Goal: Information Seeking & Learning: Understand process/instructions

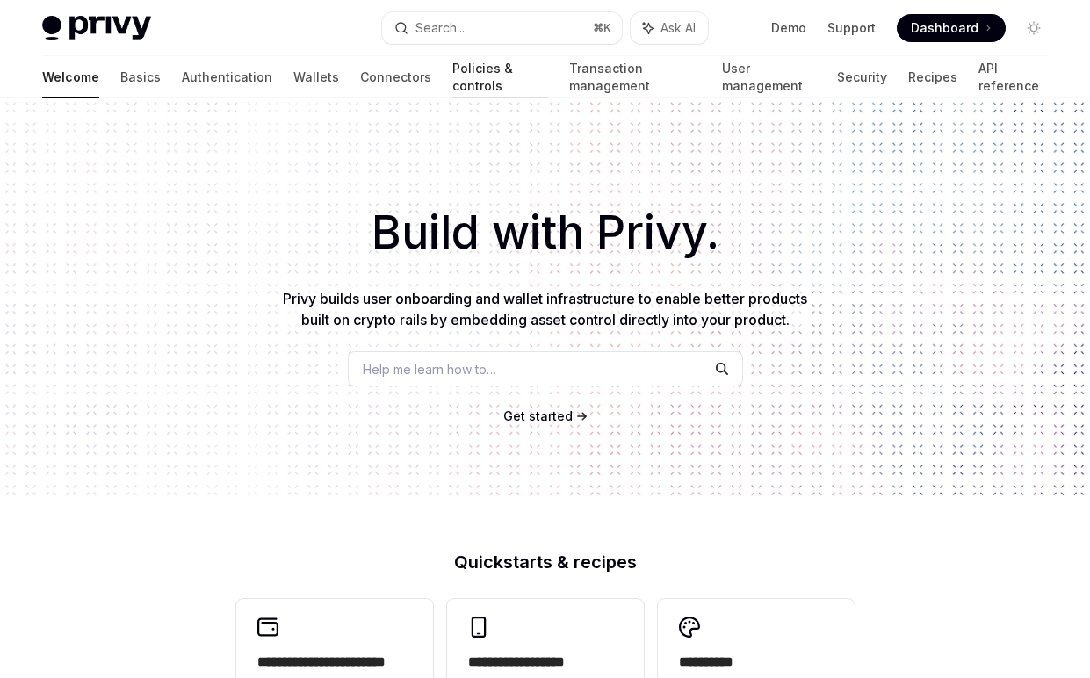
click at [452, 75] on link "Policies & controls" at bounding box center [500, 77] width 96 height 42
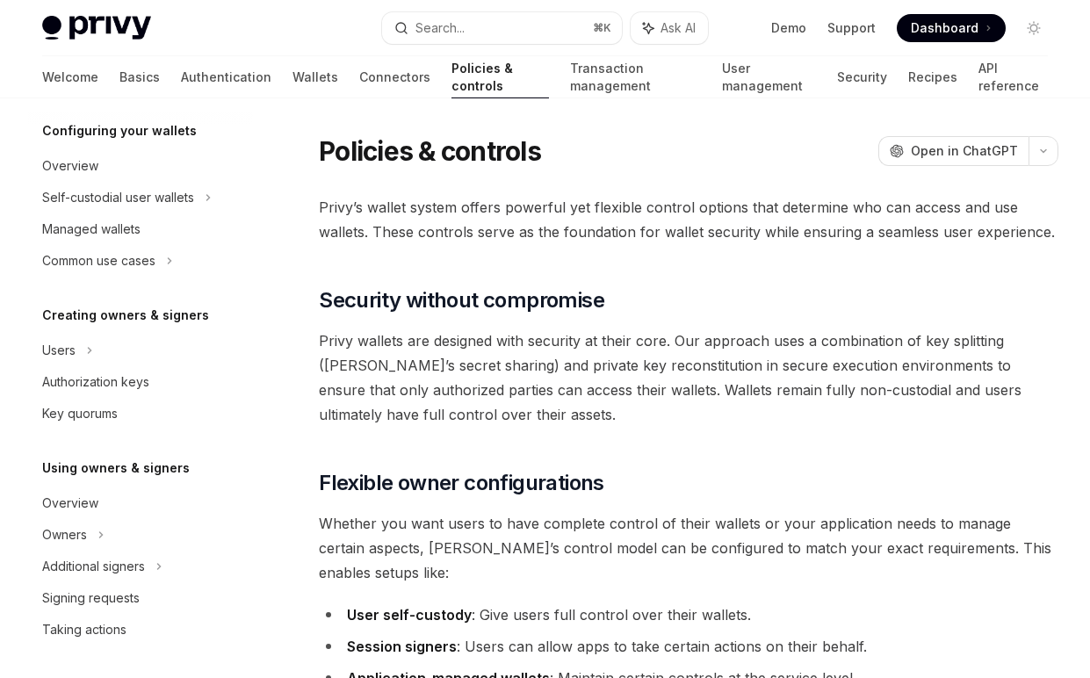
scroll to position [205, 0]
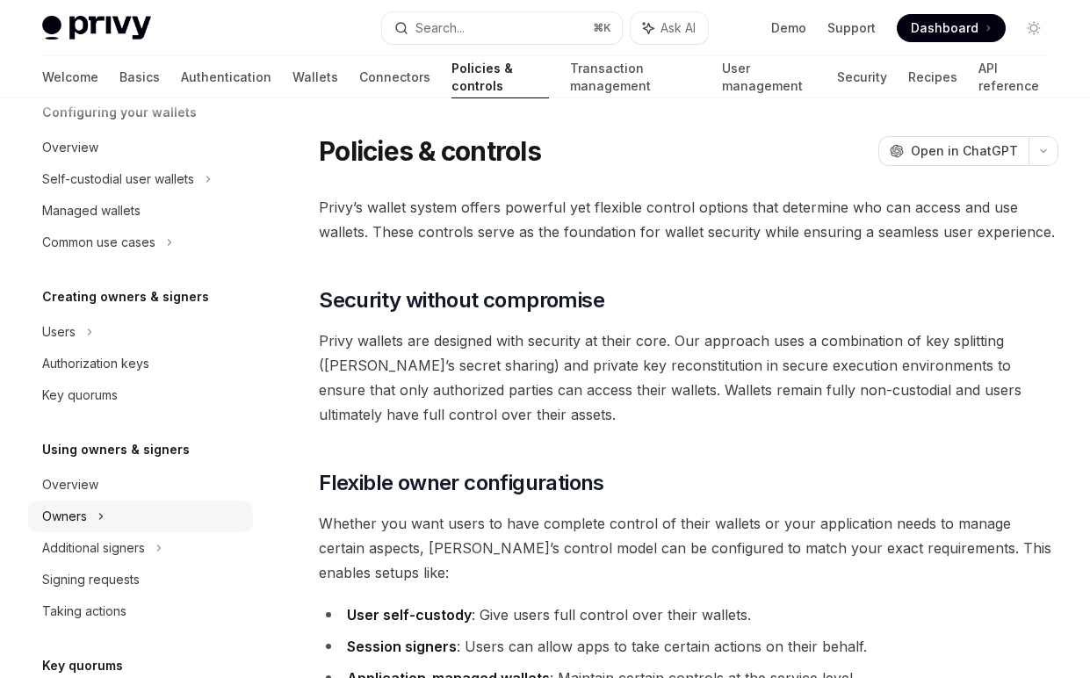
click at [130, 515] on div "Owners" at bounding box center [140, 517] width 225 height 32
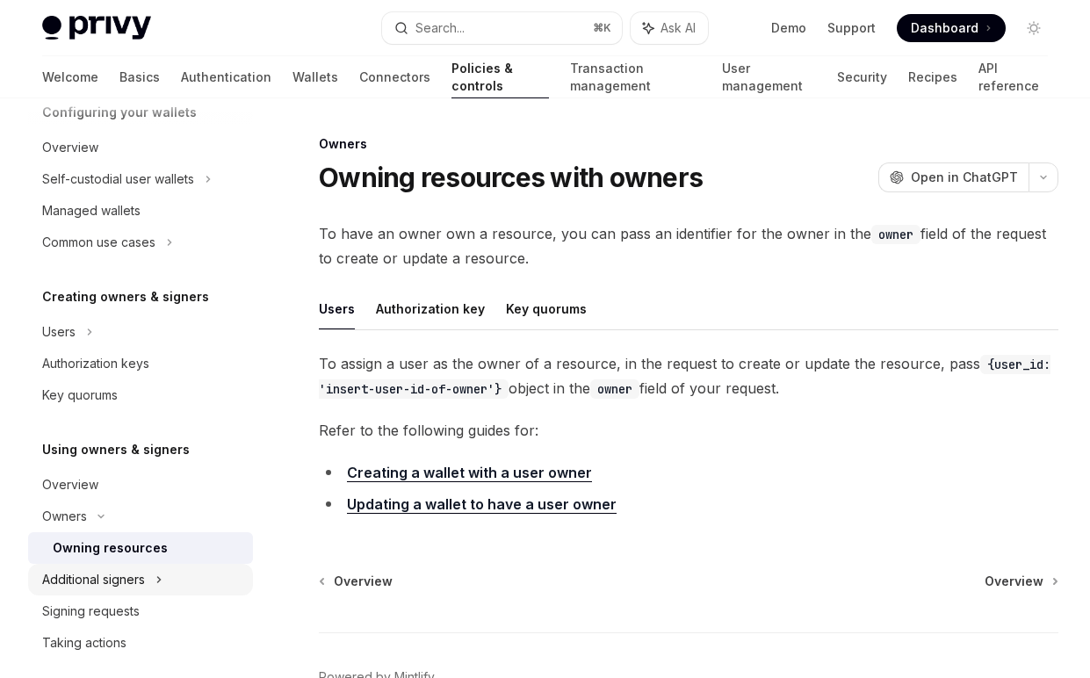
scroll to position [291, 0]
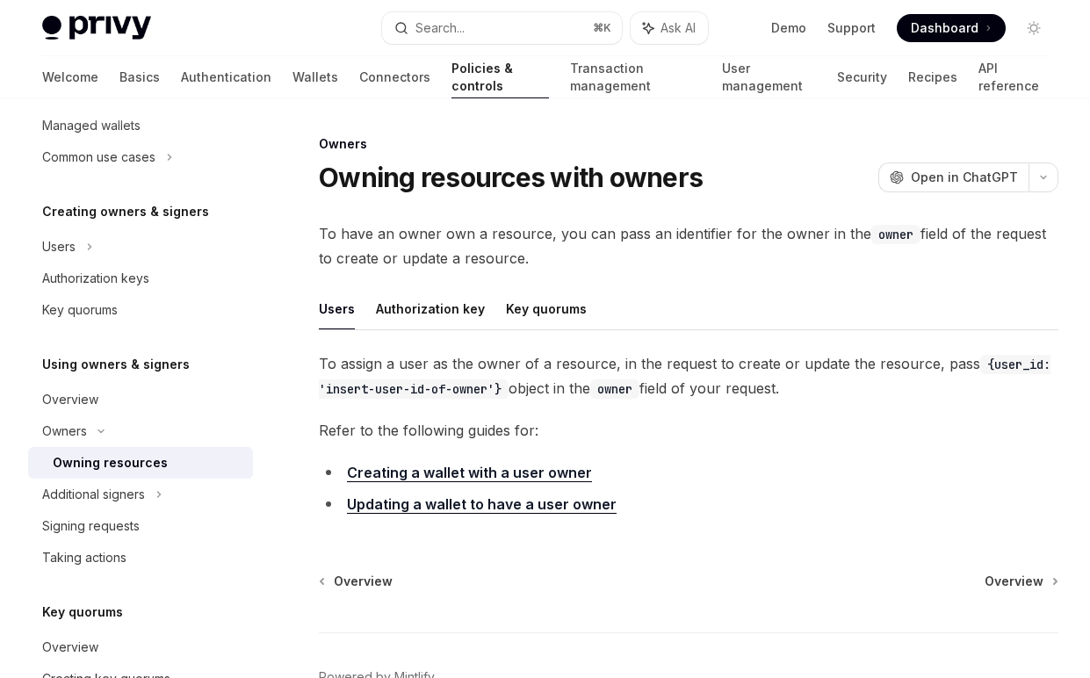
click at [518, 385] on span "To assign a user as the owner of a resource, in the request to create or update…" at bounding box center [688, 375] width 739 height 49
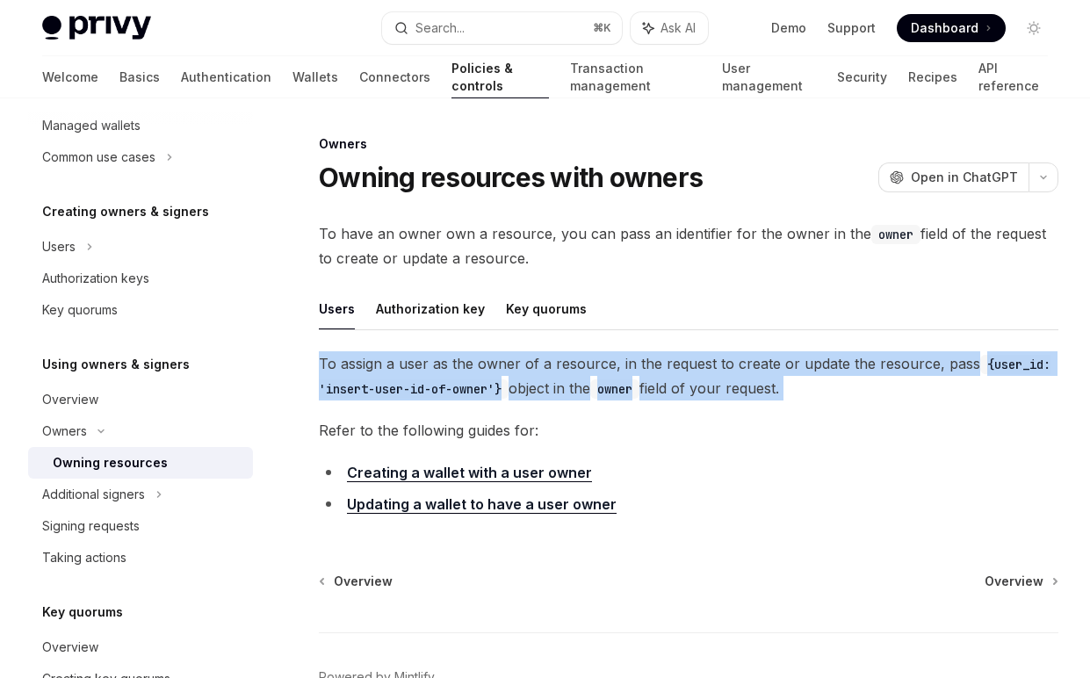
click at [518, 385] on span "To assign a user as the owner of a resource, in the request to create or update…" at bounding box center [688, 375] width 739 height 49
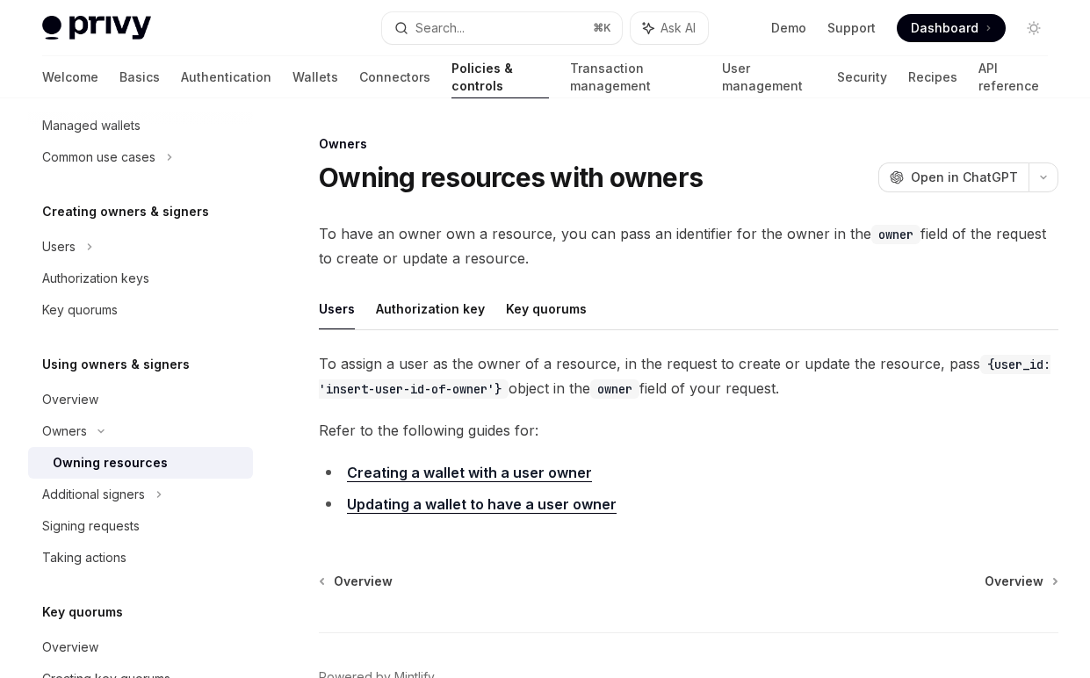
click at [561, 377] on span "To assign a user as the owner of a resource, in the request to create or update…" at bounding box center [688, 375] width 739 height 49
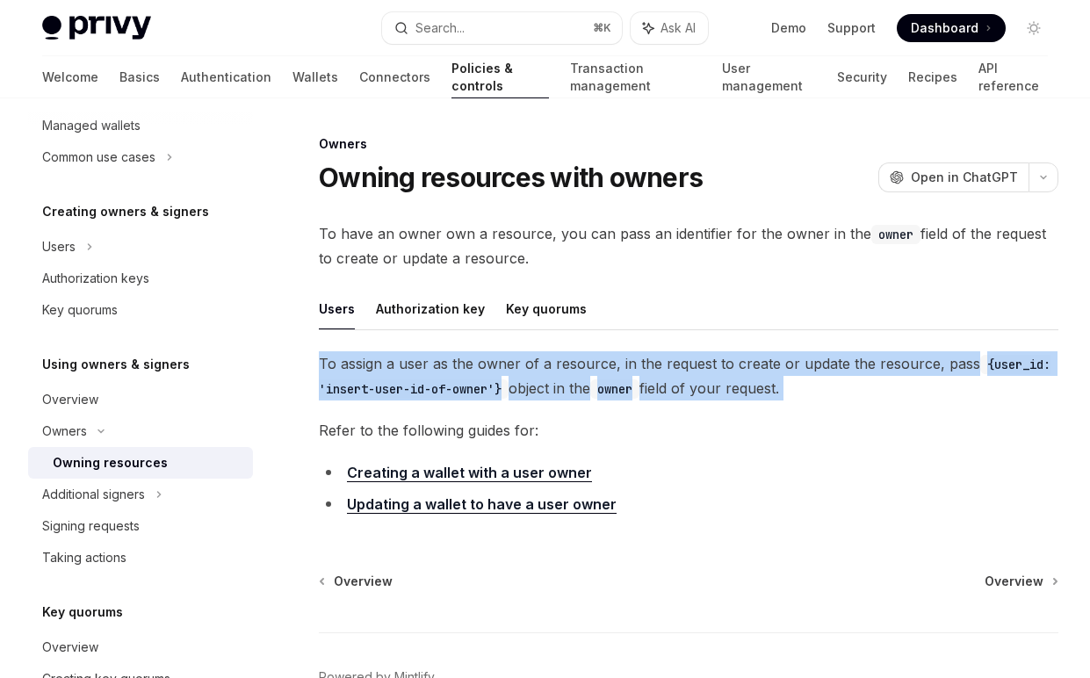
click at [561, 377] on span "To assign a user as the owner of a resource, in the request to create or update…" at bounding box center [688, 375] width 739 height 49
click at [488, 377] on span "To assign a user as the owner of a resource, in the request to create or update…" at bounding box center [688, 375] width 739 height 49
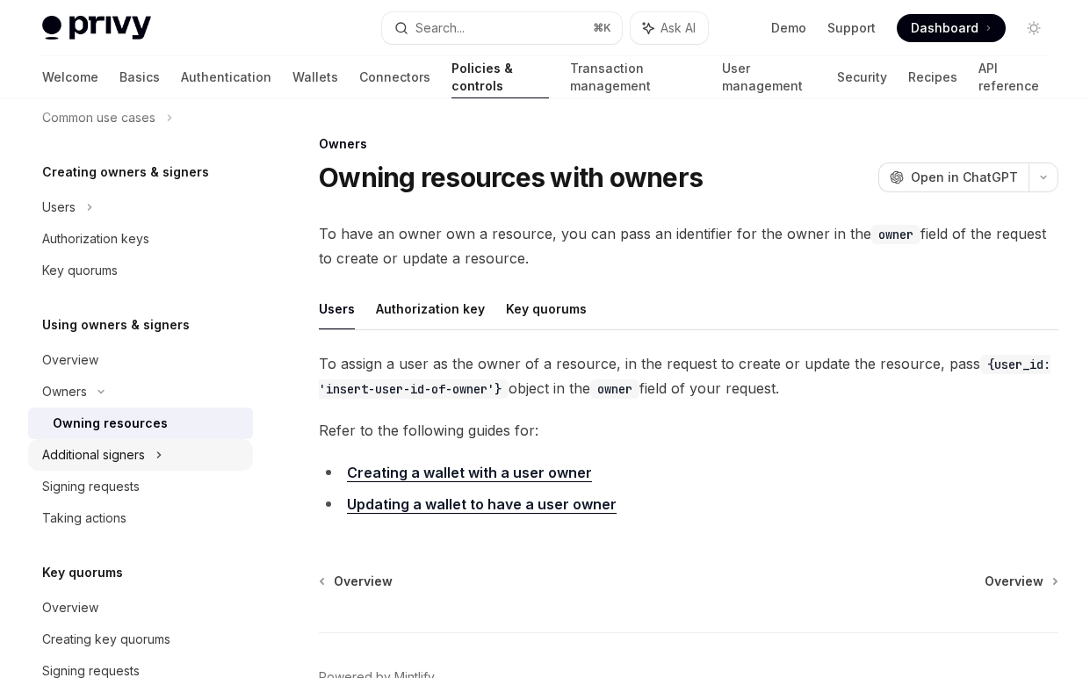
scroll to position [337, 0]
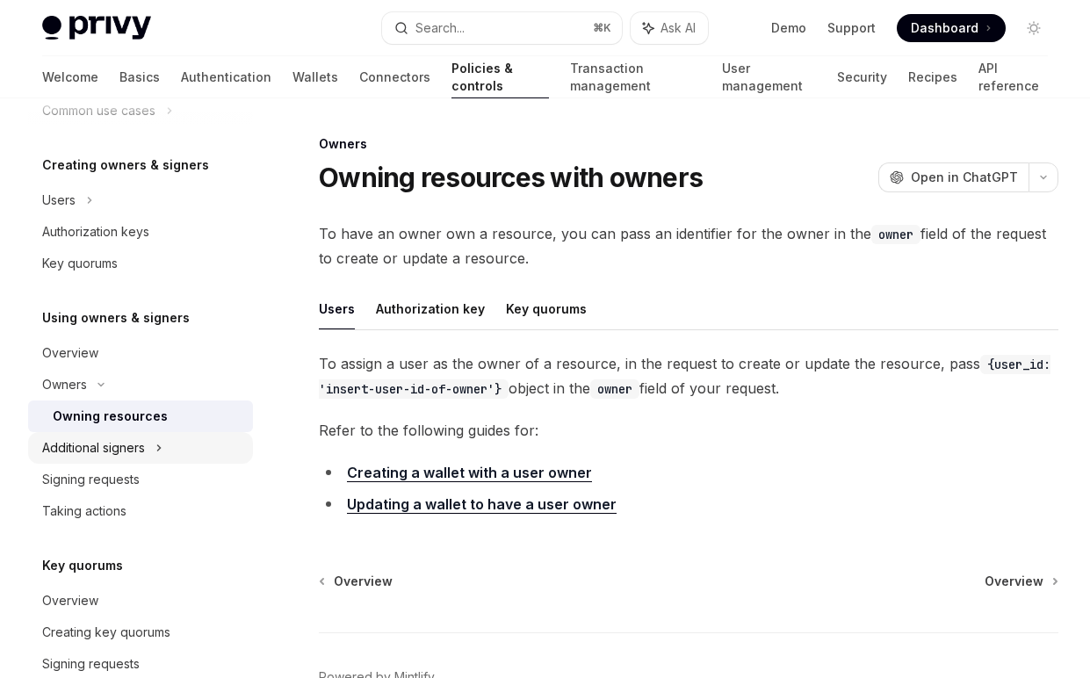
click at [154, 457] on div "Additional signers" at bounding box center [140, 448] width 225 height 32
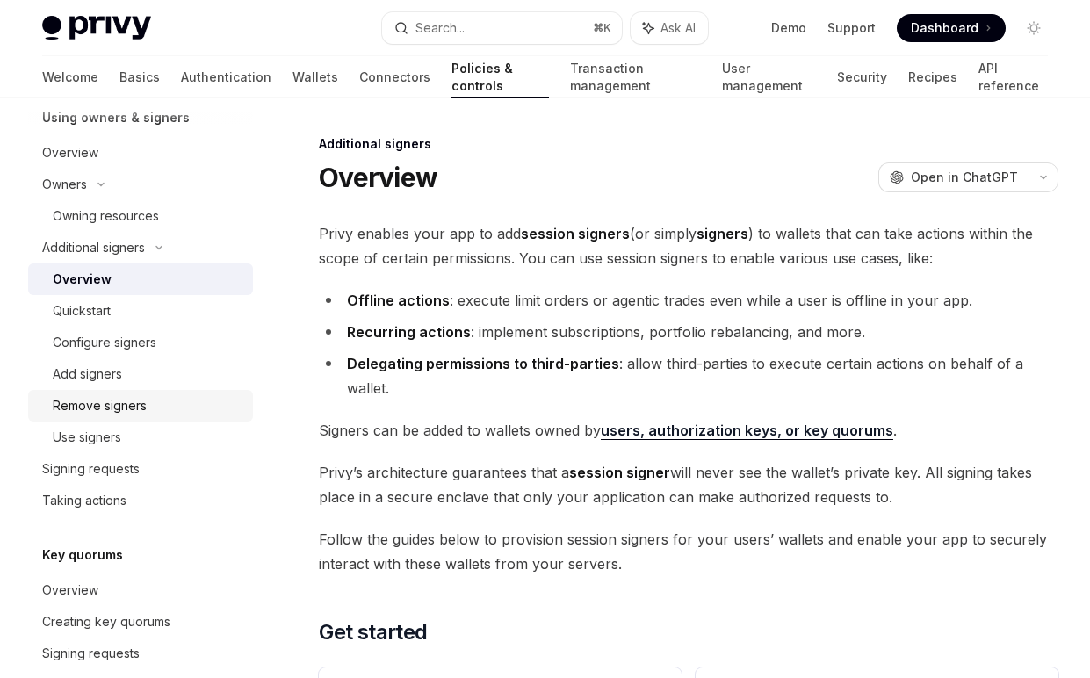
scroll to position [540, 0]
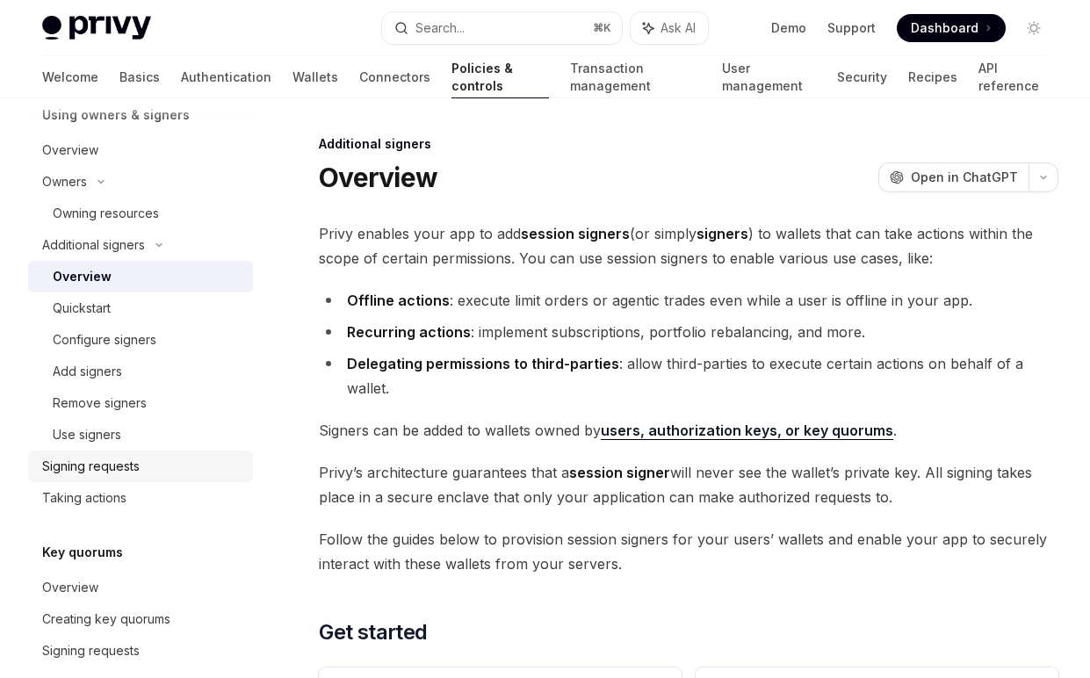
click at [142, 461] on div "Signing requests" at bounding box center [142, 466] width 200 height 21
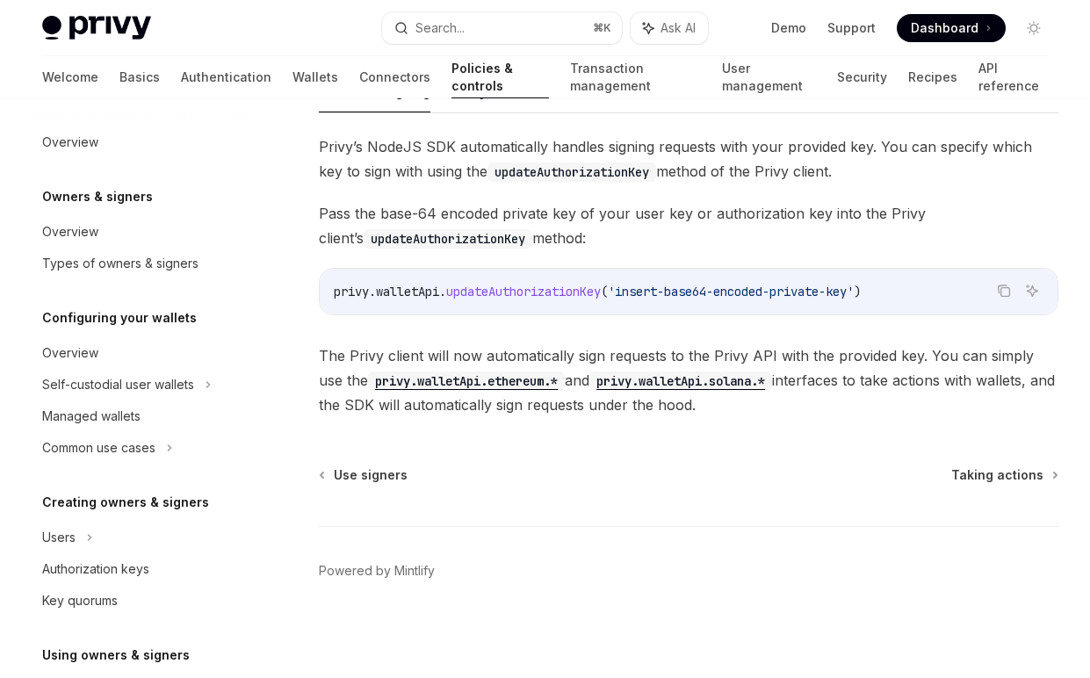
scroll to position [2, 0]
click at [161, 361] on div "Overview" at bounding box center [142, 351] width 200 height 21
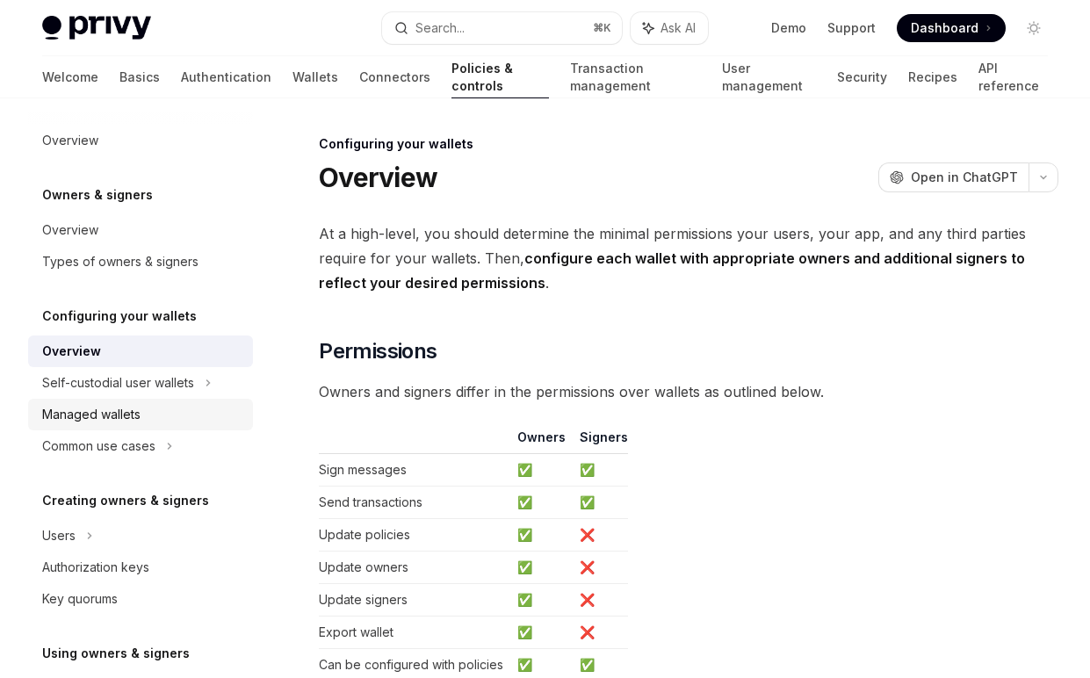
click at [162, 415] on div "Managed wallets" at bounding box center [142, 414] width 200 height 21
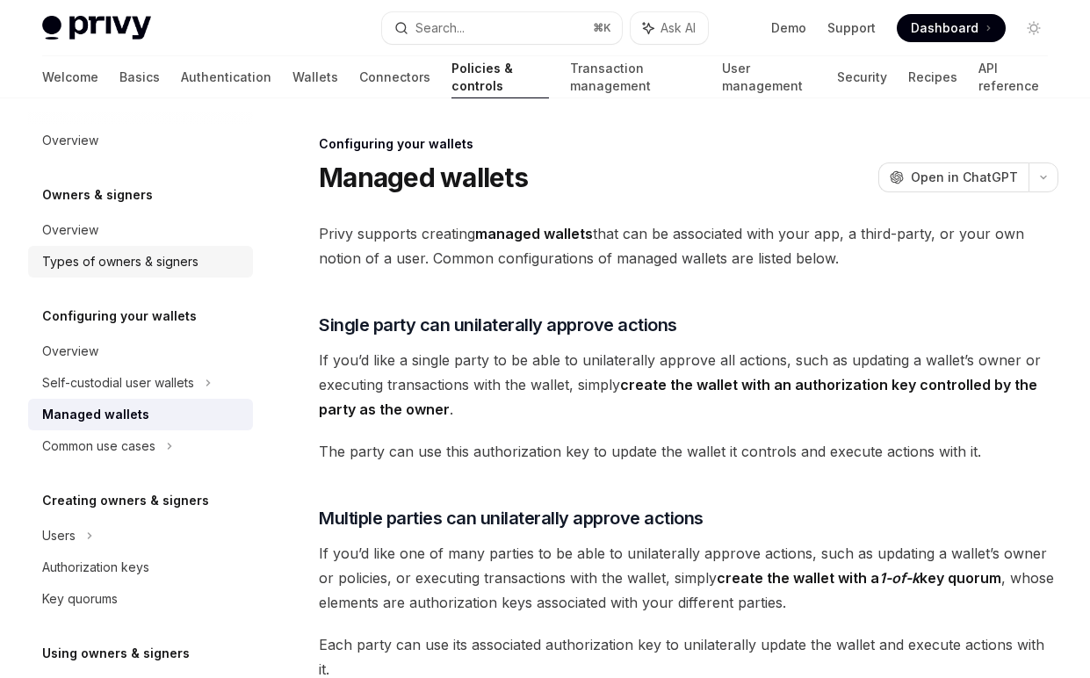
click at [148, 264] on div "Types of owners & signers" at bounding box center [120, 261] width 156 height 21
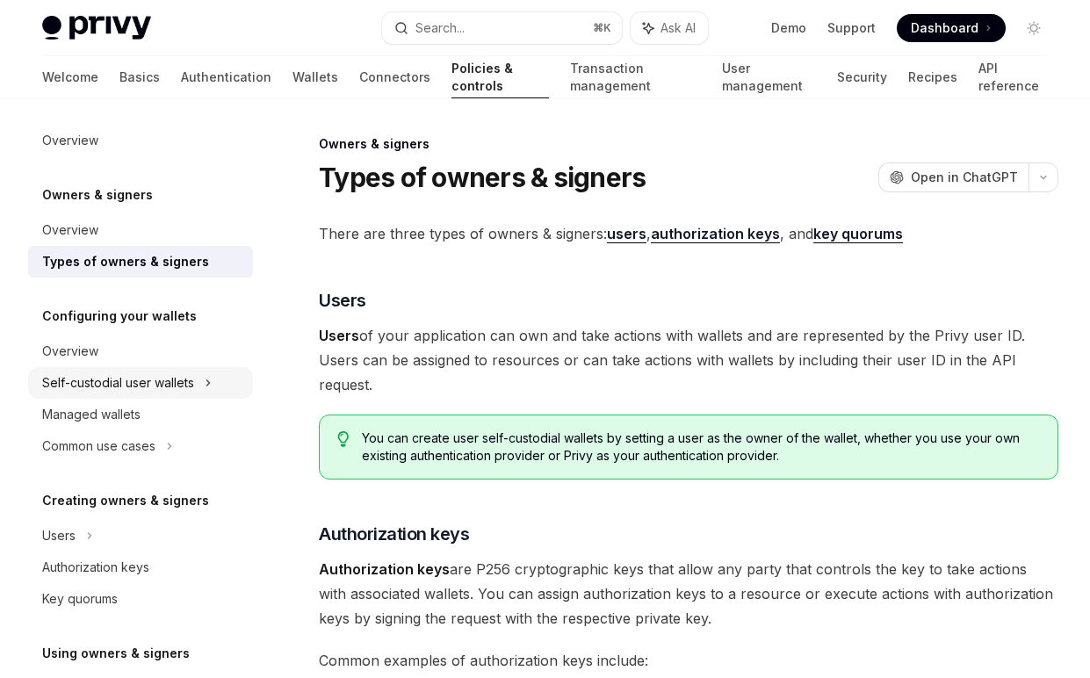
click at [152, 383] on div "Self-custodial user wallets" at bounding box center [118, 382] width 152 height 21
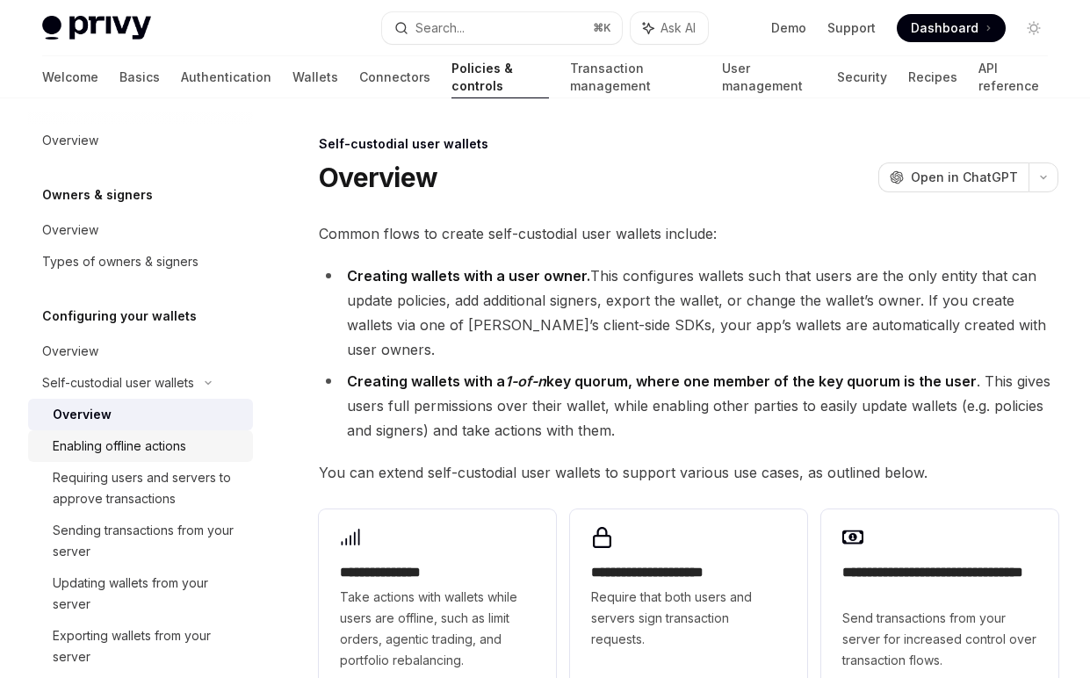
click at [154, 454] on div "Enabling offline actions" at bounding box center [119, 446] width 133 height 21
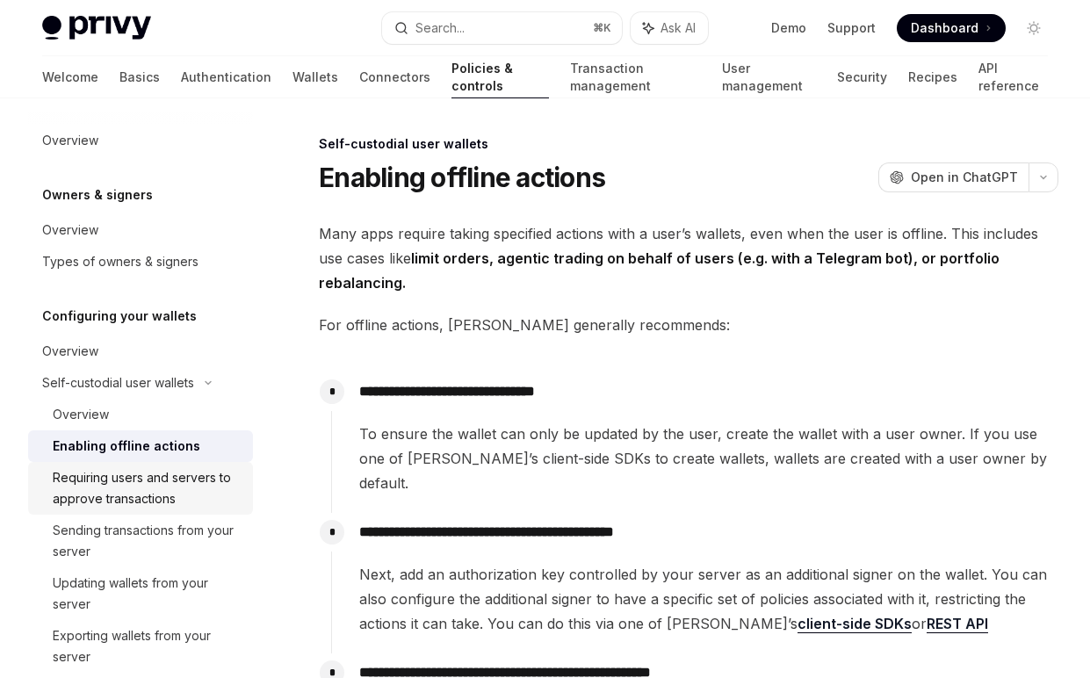
click at [157, 484] on div "Requiring users and servers to approve transactions" at bounding box center [148, 488] width 190 height 42
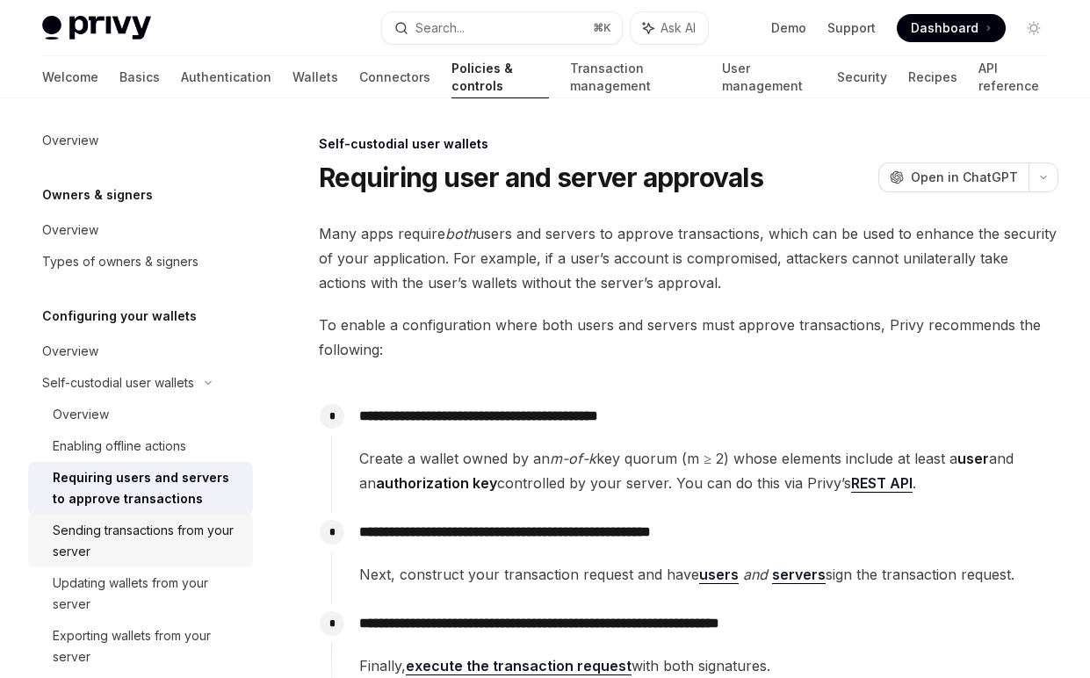
click at [157, 537] on div "Sending transactions from your server" at bounding box center [148, 541] width 190 height 42
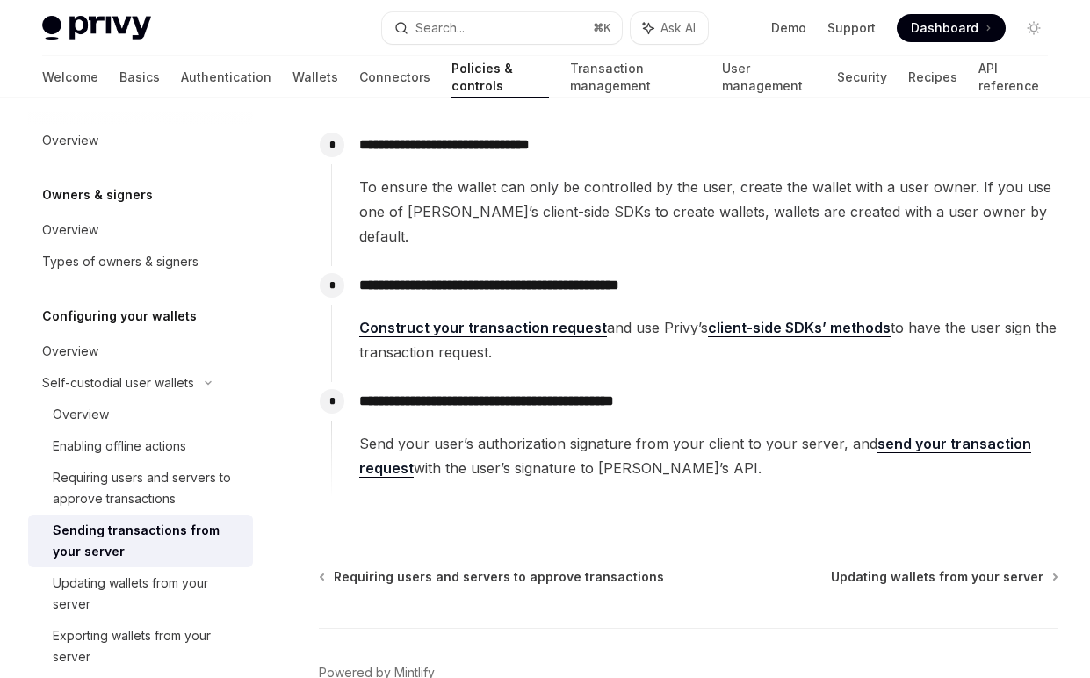
scroll to position [300, 0]
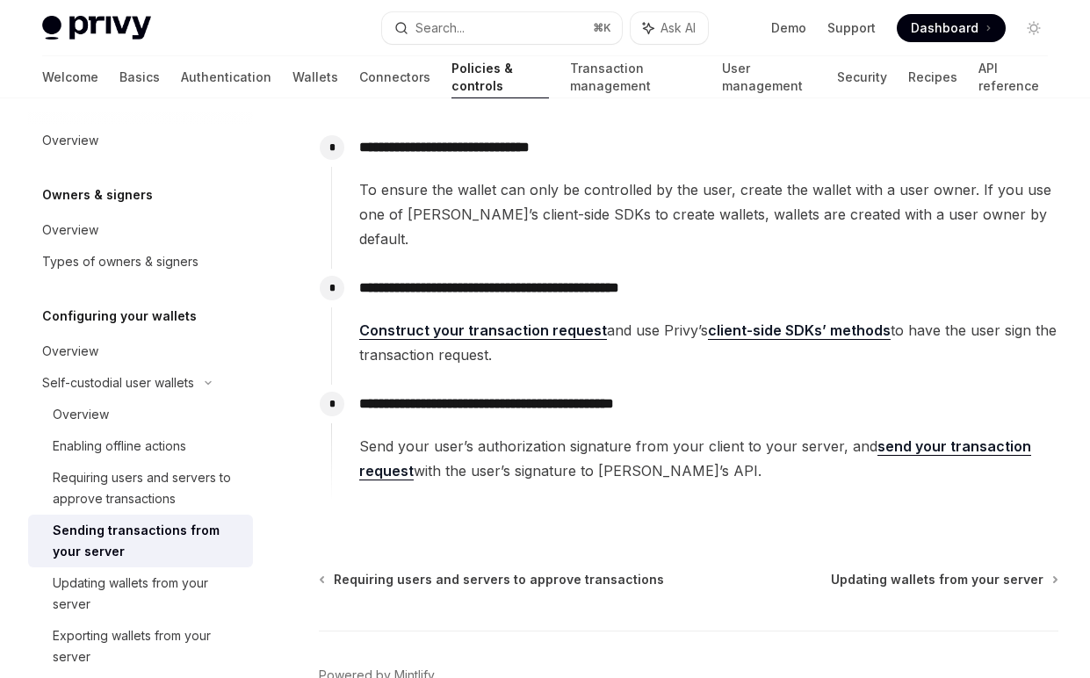
click at [632, 333] on span "Construct your transaction request and use Privy’s client-side SDKs’ methods to…" at bounding box center [708, 342] width 698 height 49
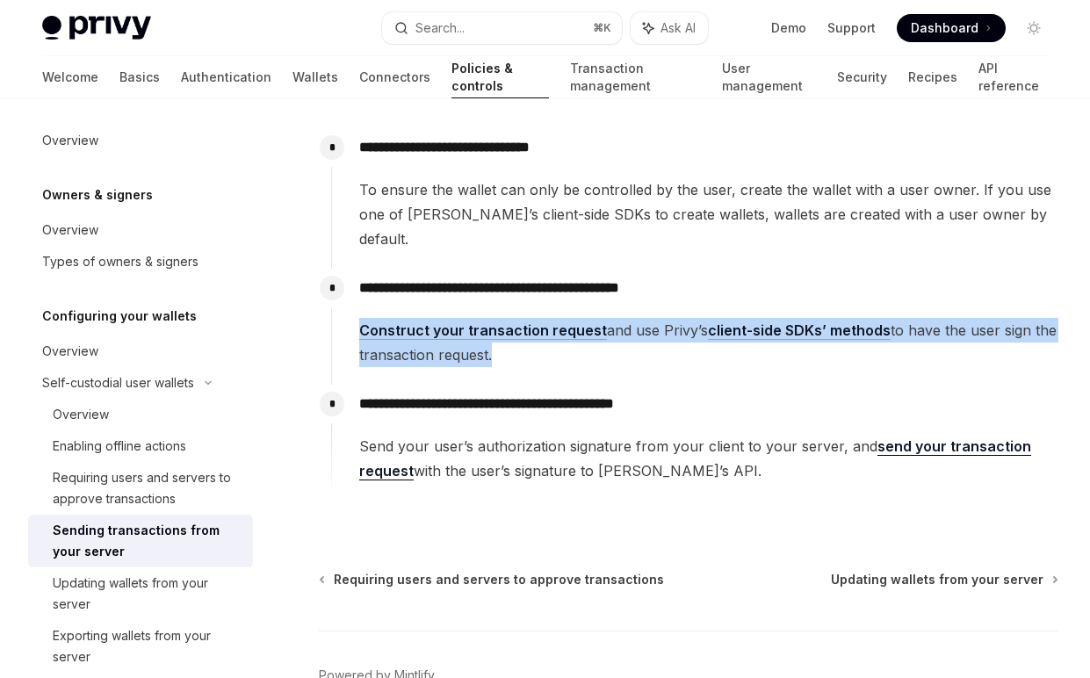
click at [632, 333] on span "Construct your transaction request and use Privy’s client-side SDKs’ methods to…" at bounding box center [708, 342] width 698 height 49
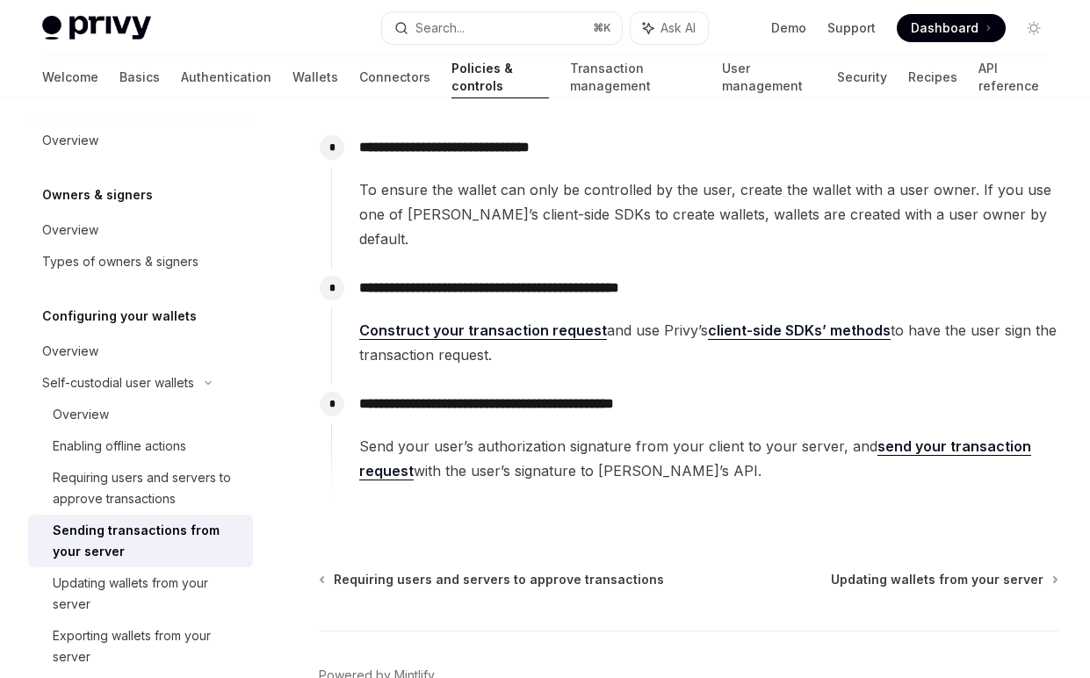
click at [659, 340] on span "Construct your transaction request and use Privy’s client-side SDKs’ methods to…" at bounding box center [708, 342] width 698 height 49
click at [723, 394] on div "**********" at bounding box center [694, 434] width 727 height 98
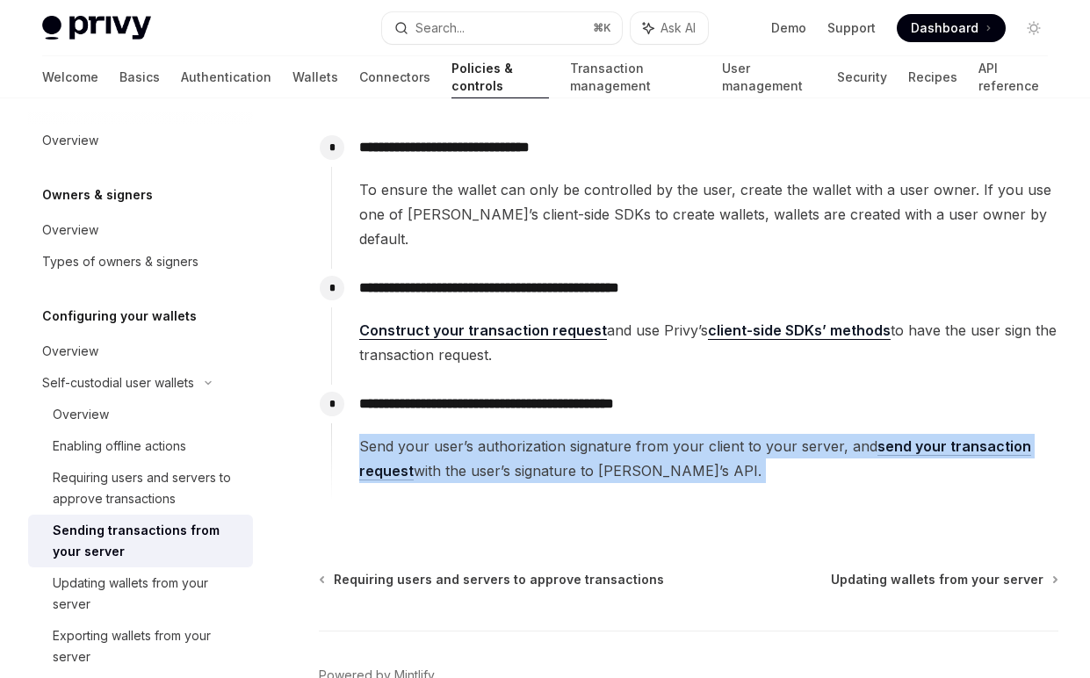
click at [723, 394] on div "**********" at bounding box center [694, 434] width 727 height 98
click at [699, 434] on span "Send your user’s authorization signature from your client to your server, and s…" at bounding box center [708, 458] width 698 height 49
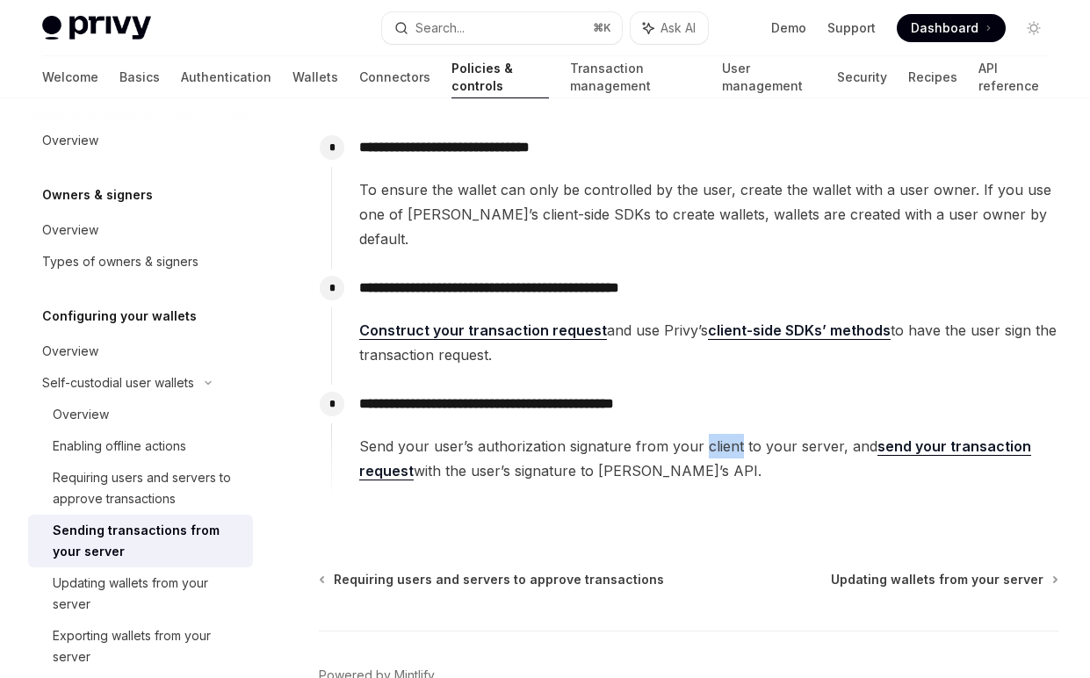
click at [699, 434] on span "Send your user’s authorization signature from your client to your server, and s…" at bounding box center [708, 458] width 698 height 49
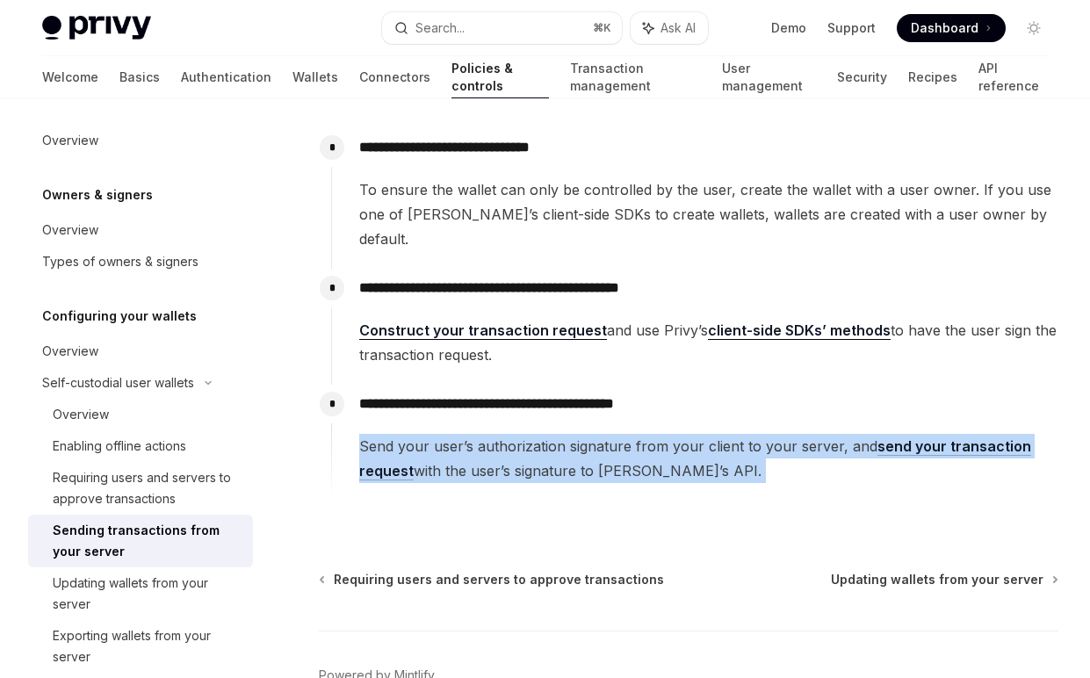
click at [699, 434] on span "Send your user’s authorization signature from your client to your server, and s…" at bounding box center [708, 458] width 698 height 49
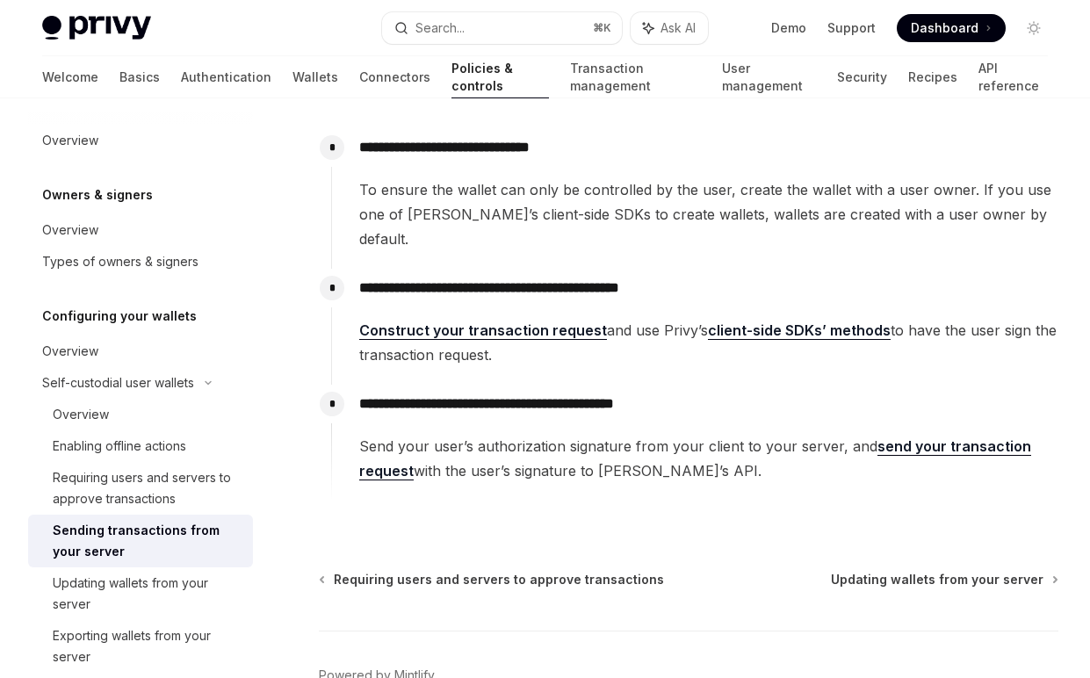
click at [789, 434] on span "Send your user’s authorization signature from your client to your server, and s…" at bounding box center [708, 458] width 698 height 49
click at [945, 437] on link "send your transaction request" at bounding box center [695, 458] width 672 height 43
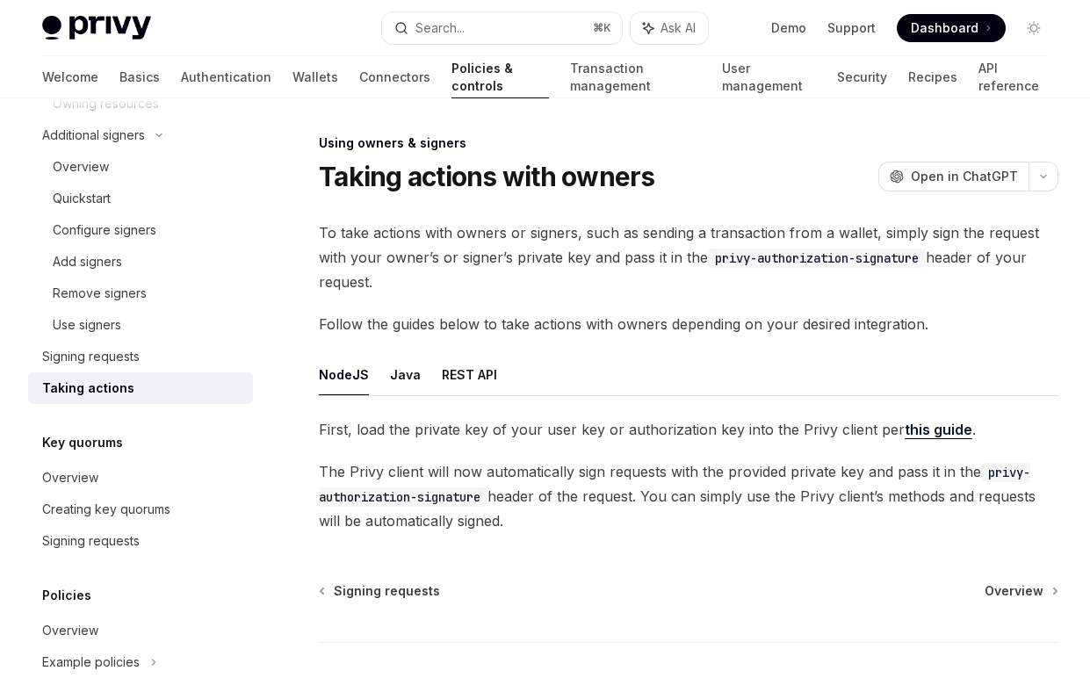
scroll to position [117, 0]
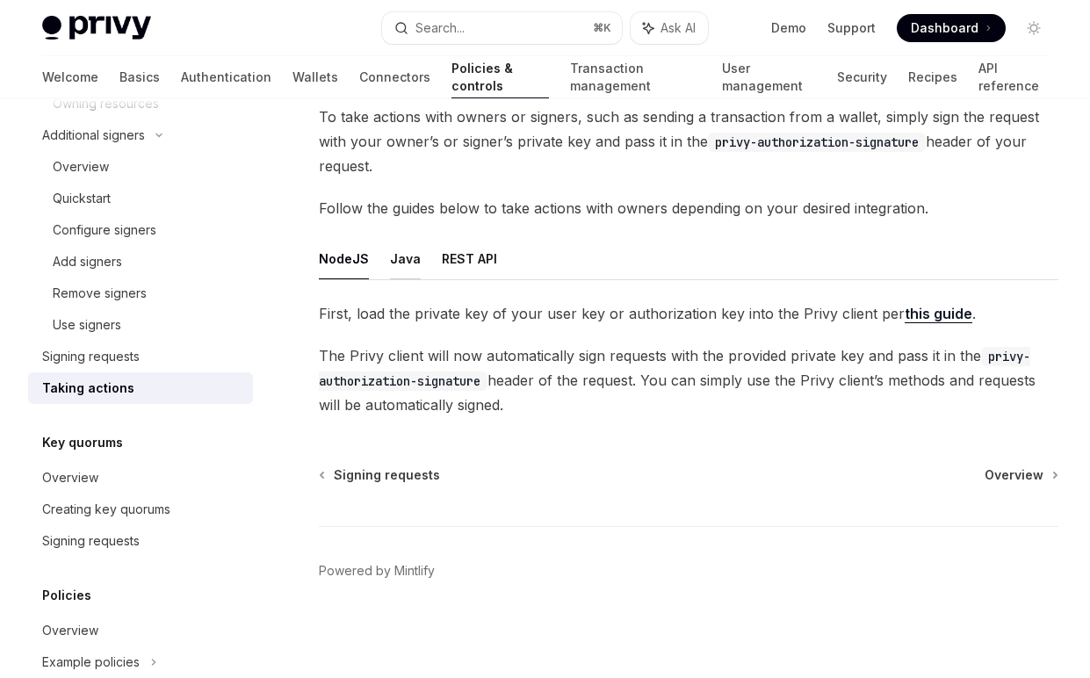
click at [399, 265] on button "Java" at bounding box center [405, 258] width 31 height 41
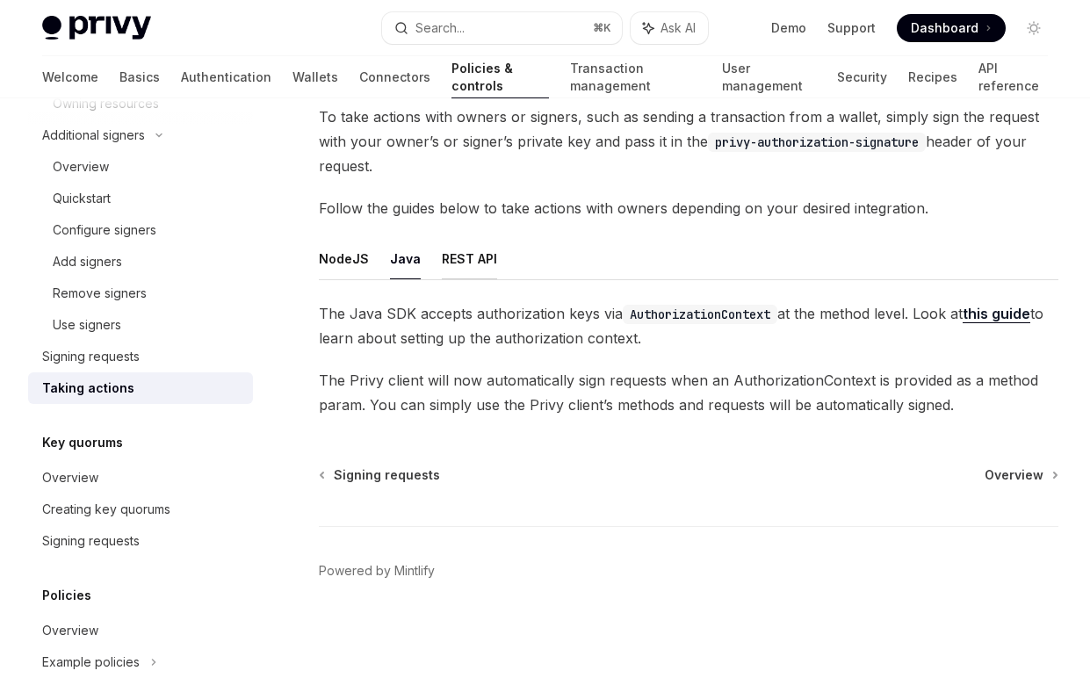
click at [445, 270] on button "REST API" at bounding box center [469, 258] width 55 height 41
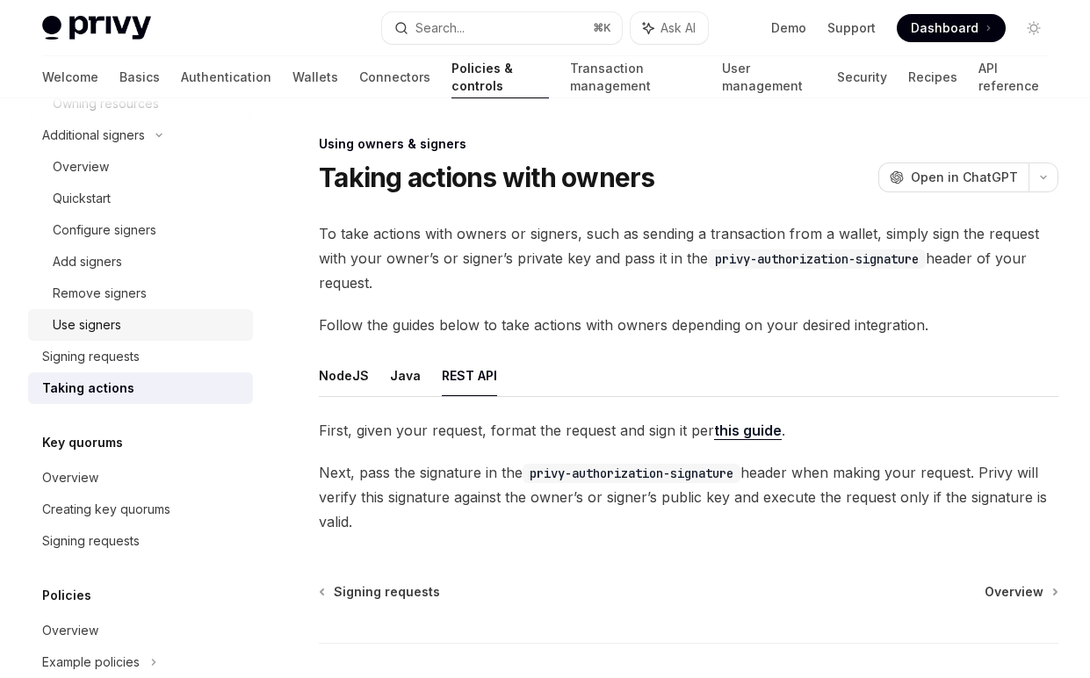
click at [152, 328] on div "Use signers" at bounding box center [148, 324] width 190 height 21
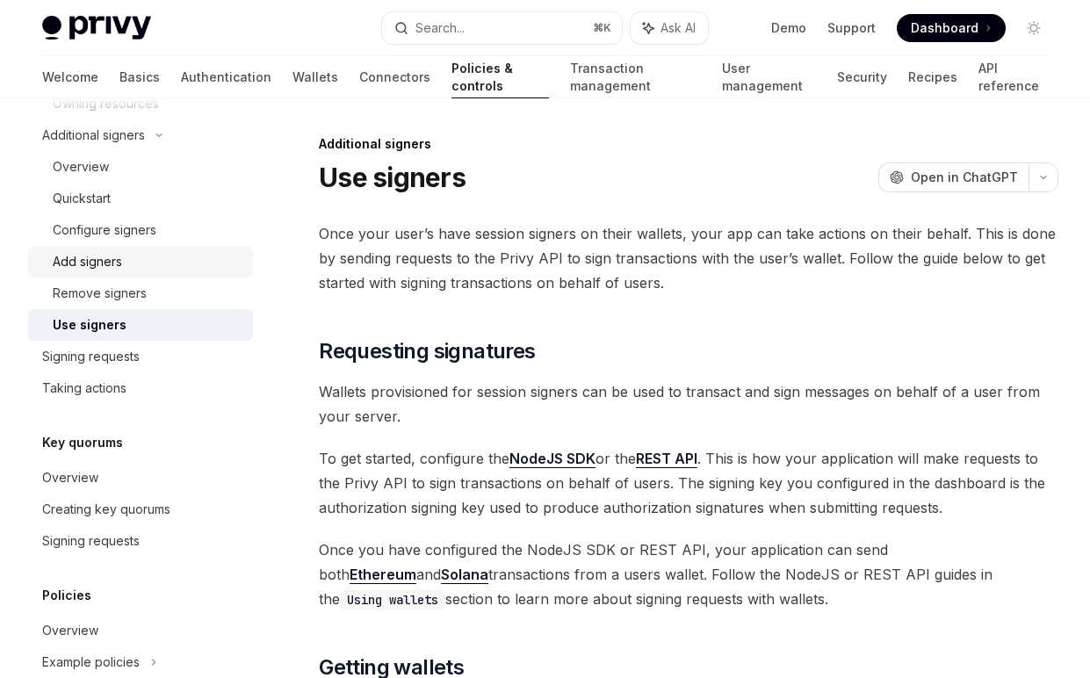
click at [143, 275] on link "Add signers" at bounding box center [140, 262] width 225 height 32
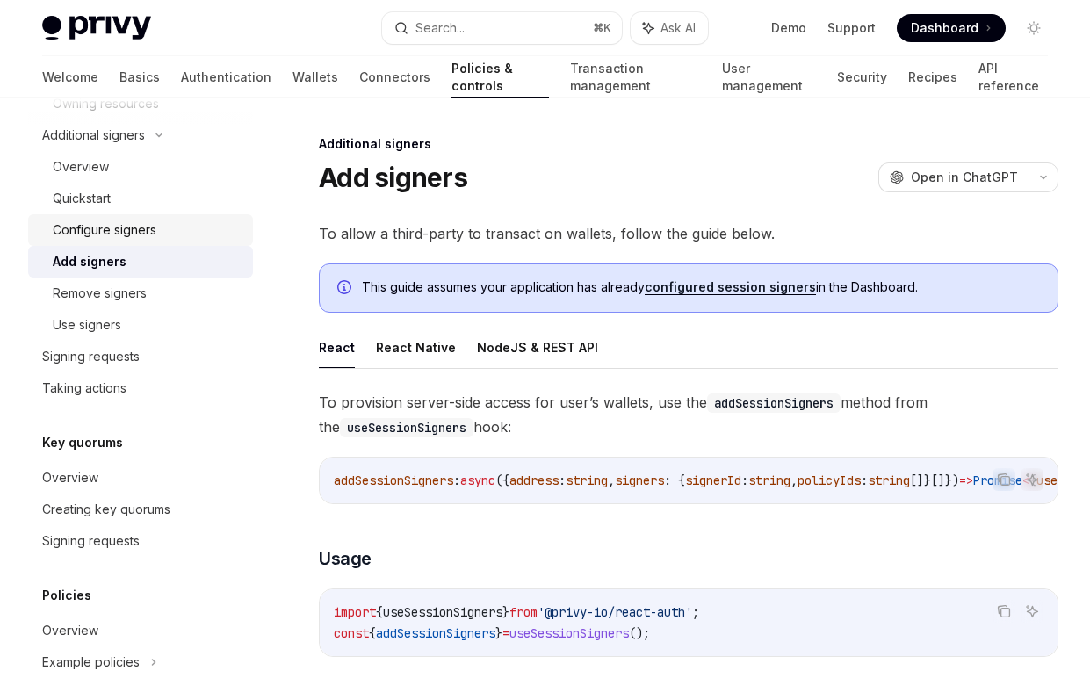
click at [140, 242] on link "Configure signers" at bounding box center [140, 230] width 225 height 32
type textarea "*"
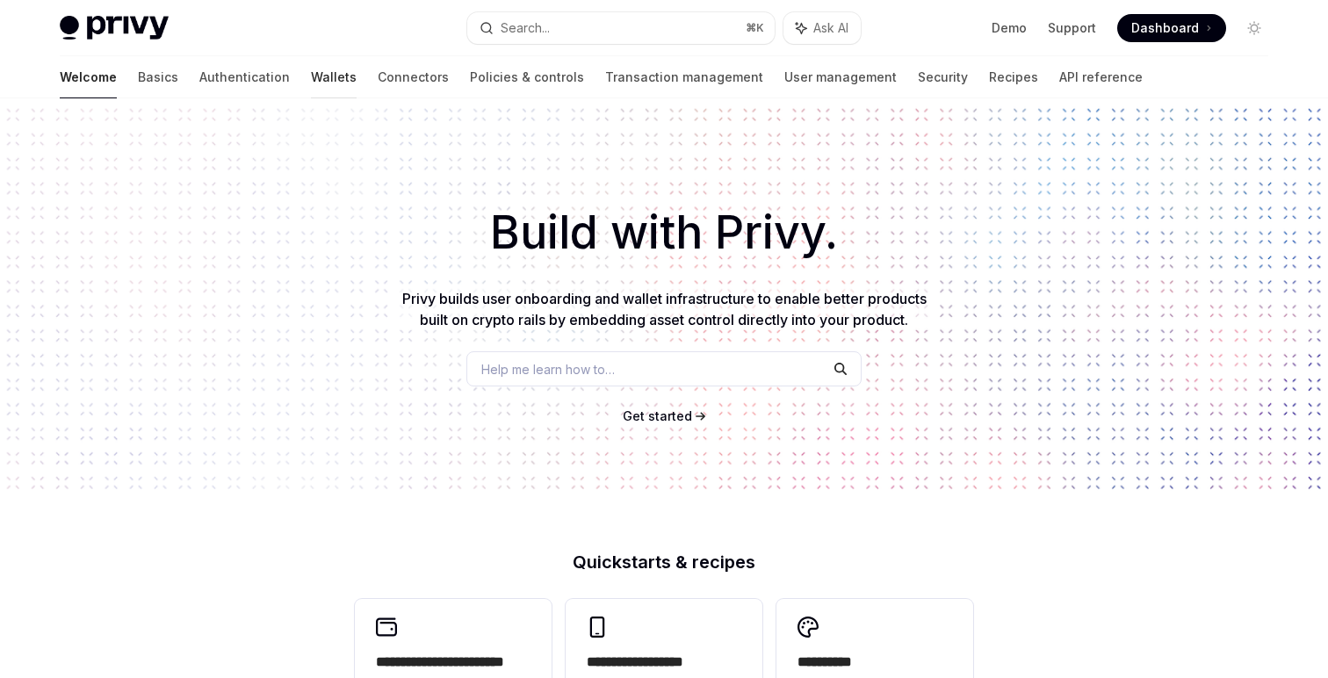
click at [311, 67] on link "Wallets" at bounding box center [334, 77] width 46 height 42
type textarea "*"
